Goal: Information Seeking & Learning: Learn about a topic

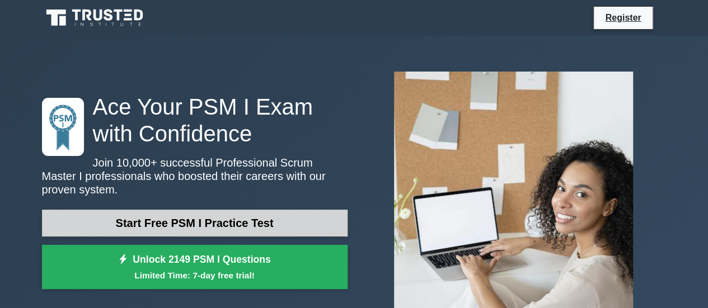
click at [242, 220] on link "Start Free PSM I Practice Test" at bounding box center [195, 223] width 306 height 27
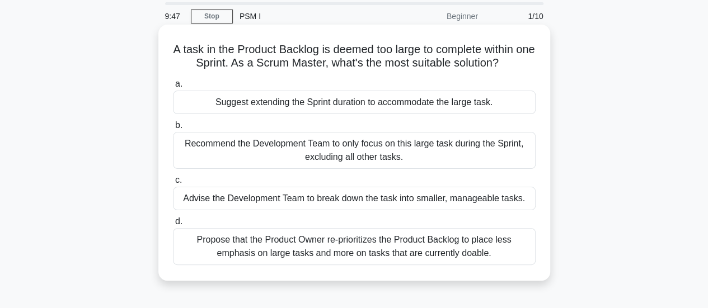
scroll to position [56, 0]
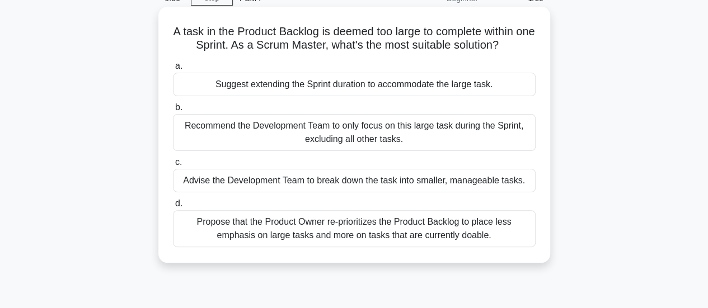
click at [378, 177] on div "Advise the Development Team to break down the task into smaller, manageable tas…" at bounding box center [354, 181] width 363 height 24
click at [173, 166] on input "c. Advise the Development Team to break down the task into smaller, manageable …" at bounding box center [173, 162] width 0 height 7
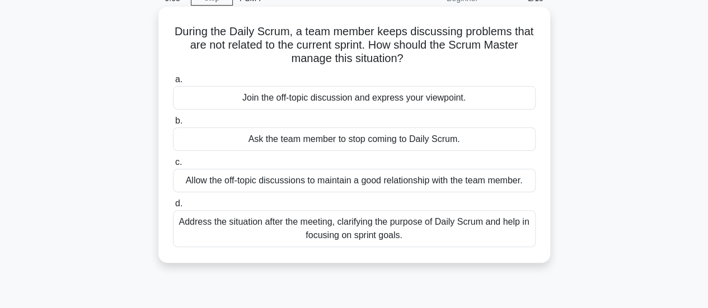
click at [327, 226] on div "Address the situation after the meeting, clarifying the purpose of Daily Scrum …" at bounding box center [354, 228] width 363 height 37
click at [173, 208] on input "d. Address the situation after the meeting, clarifying the purpose of Daily Scr…" at bounding box center [173, 203] width 0 height 7
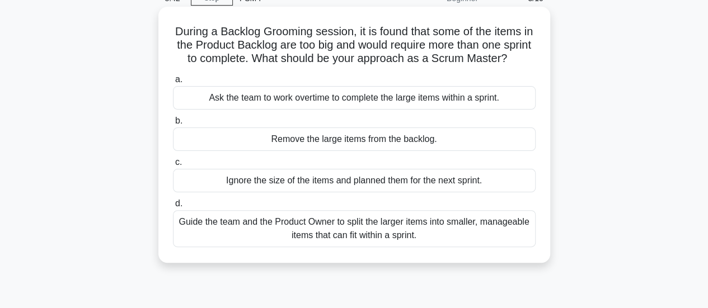
click at [425, 245] on div "Guide the team and the Product Owner to split the larger items into smaller, ma…" at bounding box center [354, 228] width 363 height 37
click at [173, 208] on input "d. Guide the team and the Product Owner to split the larger items into smaller,…" at bounding box center [173, 203] width 0 height 7
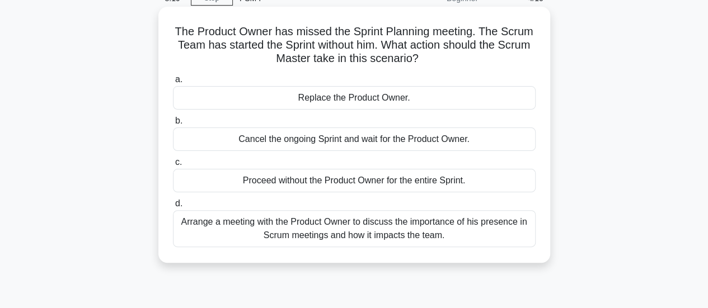
click at [283, 235] on div "Arrange a meeting with the Product Owner to discuss the importance of his prese…" at bounding box center [354, 228] width 363 height 37
click at [173, 208] on input "d. Arrange a meeting with the Product Owner to discuss the importance of his pr…" at bounding box center [173, 203] width 0 height 7
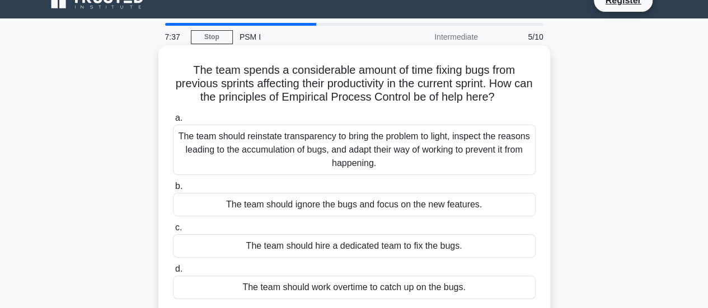
scroll to position [0, 0]
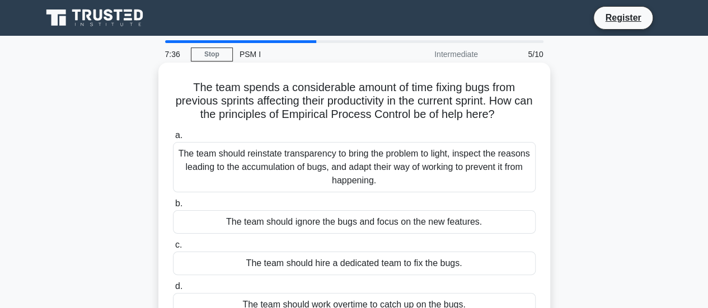
click at [348, 162] on div "The team should reinstate transparency to bring the problem to light, inspect t…" at bounding box center [354, 167] width 363 height 50
click at [173, 139] on input "a. The team should reinstate transparency to bring the problem to light, inspec…" at bounding box center [173, 135] width 0 height 7
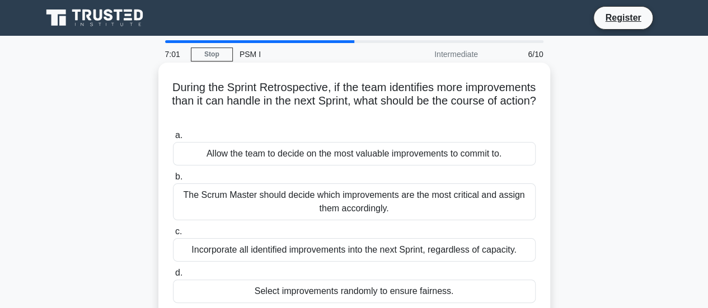
click at [344, 161] on div "Allow the team to decide on the most valuable improvements to commit to." at bounding box center [354, 154] width 363 height 24
click at [173, 139] on input "a. Allow the team to decide on the most valuable improvements to commit to." at bounding box center [173, 135] width 0 height 7
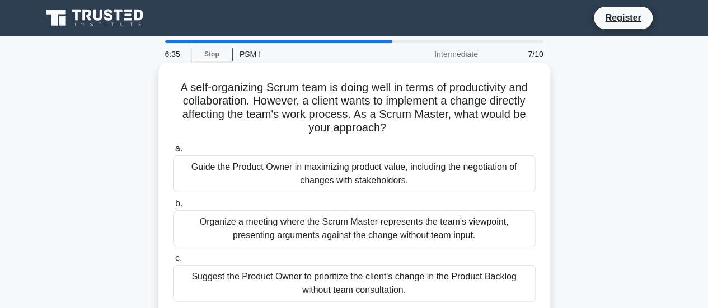
scroll to position [56, 0]
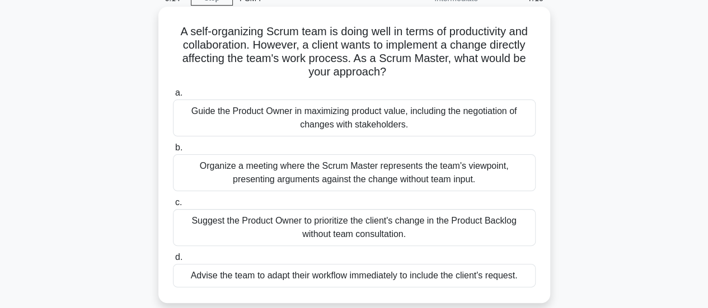
click at [327, 118] on div "Guide the Product Owner in maximizing product value, including the negotiation …" at bounding box center [354, 118] width 363 height 37
click at [173, 97] on input "a. Guide the Product Owner in maximizing product value, including the negotiati…" at bounding box center [173, 93] width 0 height 7
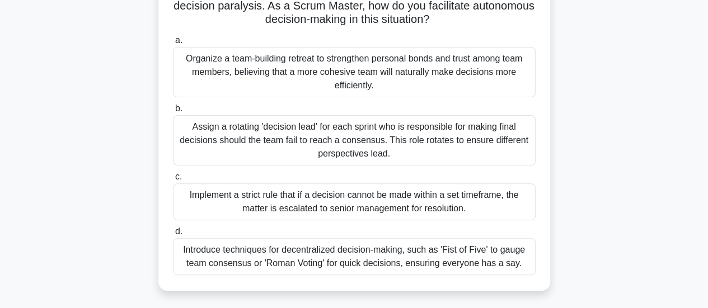
scroll to position [112, 0]
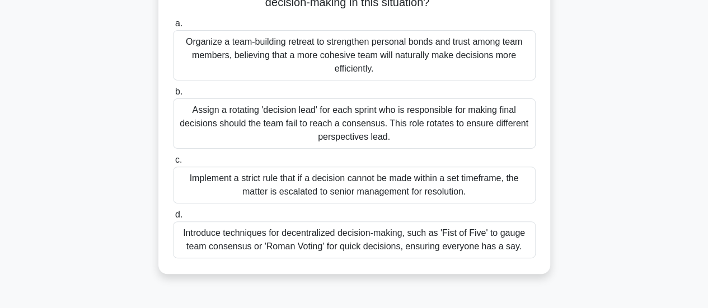
click at [382, 245] on div "Introduce techniques for decentralized decision-making, such as 'Fist of Five' …" at bounding box center [354, 240] width 363 height 37
click at [173, 219] on input "d. Introduce techniques for decentralized decision-making, such as 'Fist of Fiv…" at bounding box center [173, 215] width 0 height 7
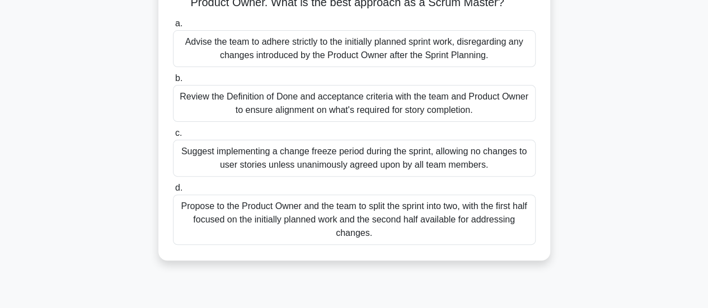
scroll to position [56, 0]
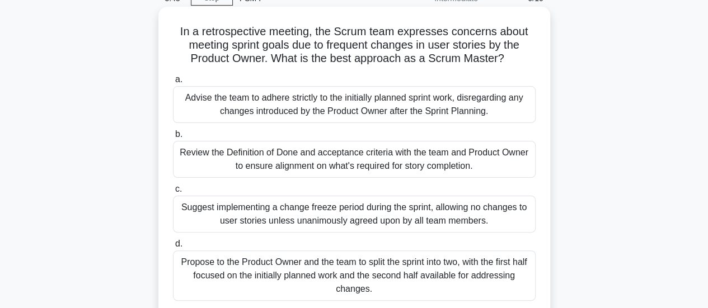
click at [362, 152] on div "Review the Definition of Done and acceptance criteria with the team and Product…" at bounding box center [354, 159] width 363 height 37
click at [312, 162] on div "Review the Definition of Done and acceptance criteria with the team and Product…" at bounding box center [354, 159] width 363 height 37
click at [173, 138] on input "b. Review the Definition of Done and acceptance criteria with the team and Prod…" at bounding box center [173, 134] width 0 height 7
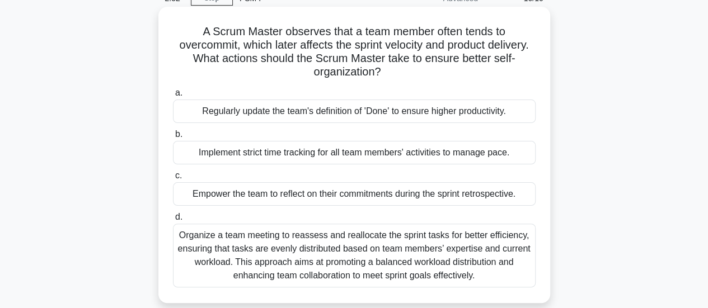
click at [347, 268] on div "Organize a team meeting to reassess and reallocate the sprint tasks for better …" at bounding box center [354, 256] width 363 height 64
click at [173, 221] on input "d. Organize a team meeting to reassess and reallocate the sprint tasks for bett…" at bounding box center [173, 217] width 0 height 7
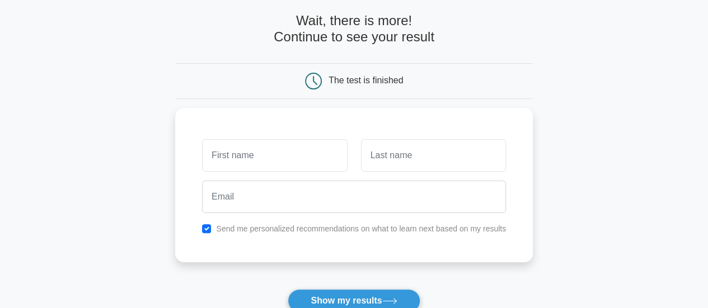
scroll to position [112, 0]
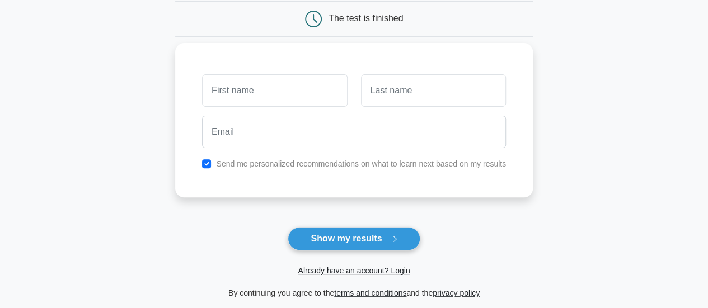
click at [278, 95] on input "text" at bounding box center [274, 90] width 145 height 32
click at [97, 226] on main "Wait, there is more! Continue to see your result The test is finished and the" at bounding box center [354, 125] width 708 height 403
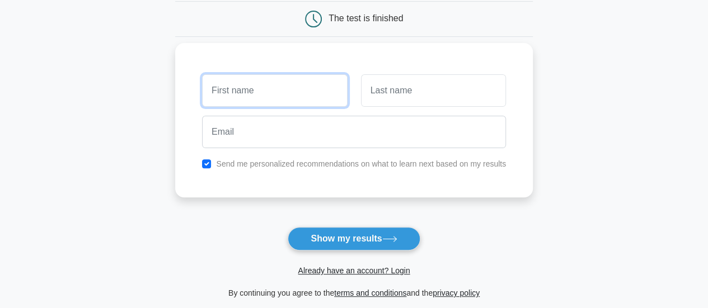
click at [309, 89] on input "text" at bounding box center [274, 90] width 145 height 32
type input "[PERSON_NAME]"
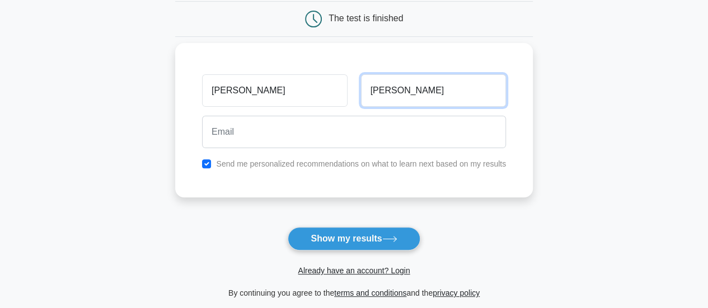
type input "Limaye"
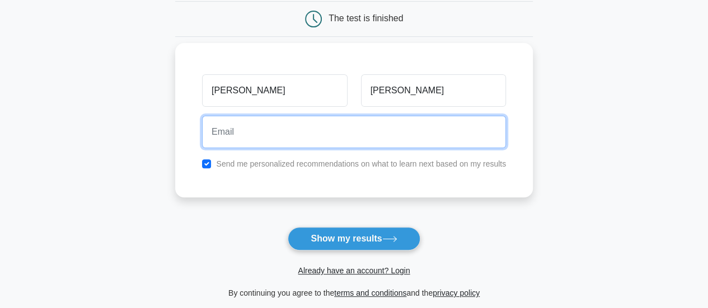
paste input "manjiri.d.limaye@gmail.com"
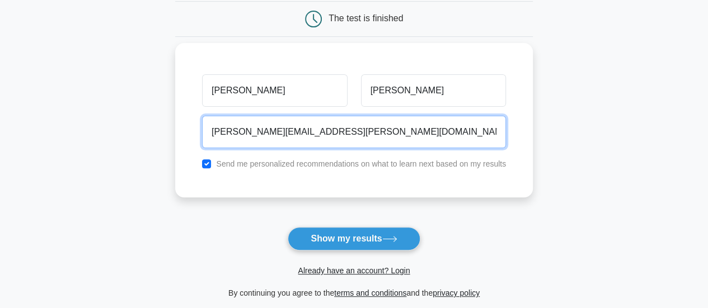
type input "manjiri.d.limaye@gmail.com"
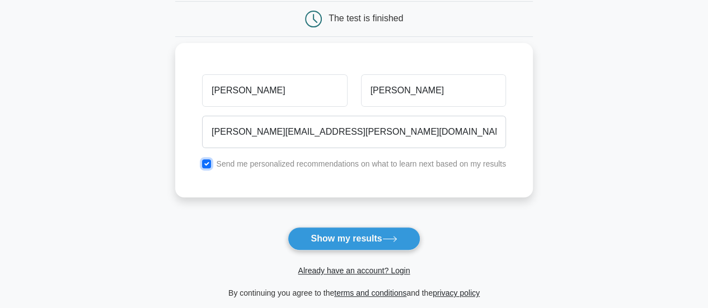
drag, startPoint x: 206, startPoint y: 165, endPoint x: 213, endPoint y: 171, distance: 9.5
click at [207, 165] on input "checkbox" at bounding box center [206, 164] width 9 height 9
checkbox input "false"
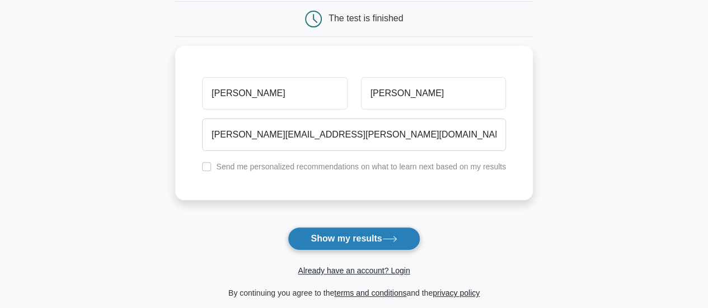
click at [345, 229] on button "Show my results" at bounding box center [354, 239] width 132 height 24
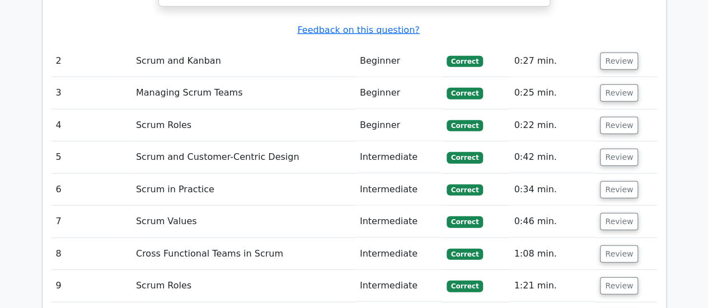
scroll to position [1455, 0]
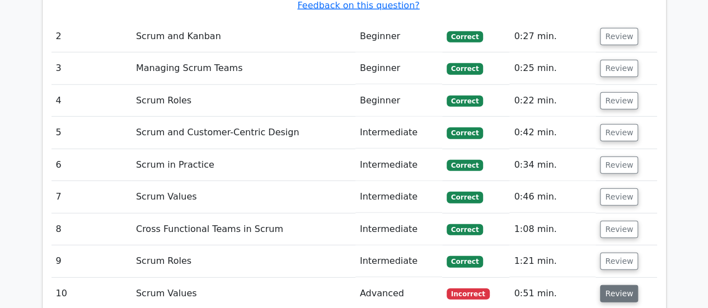
click at [619, 285] on button "Review" at bounding box center [619, 293] width 38 height 17
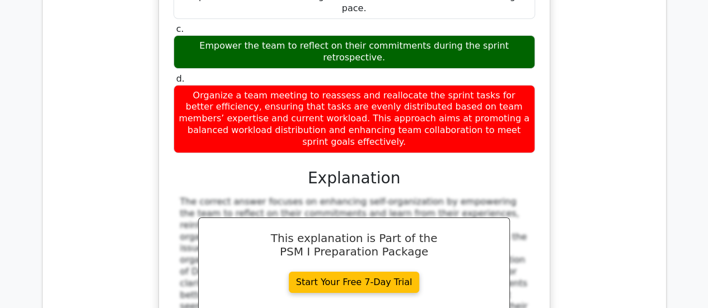
scroll to position [2127, 0]
